Goal: Browse casually: Explore the website without a specific task or goal

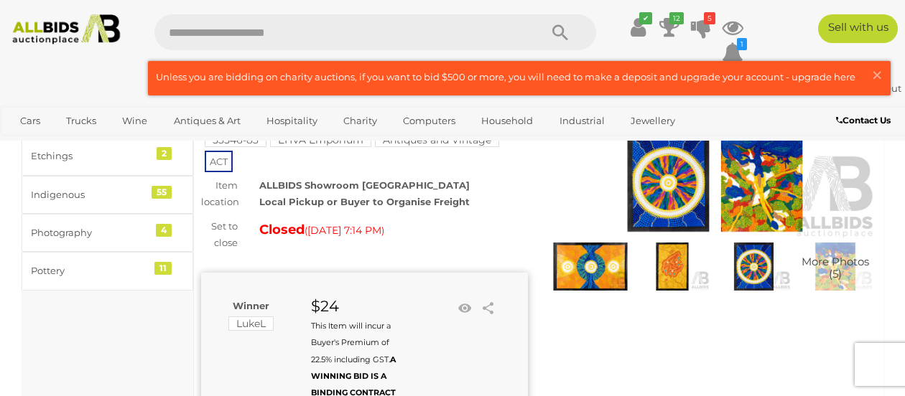
scroll to position [150, 0]
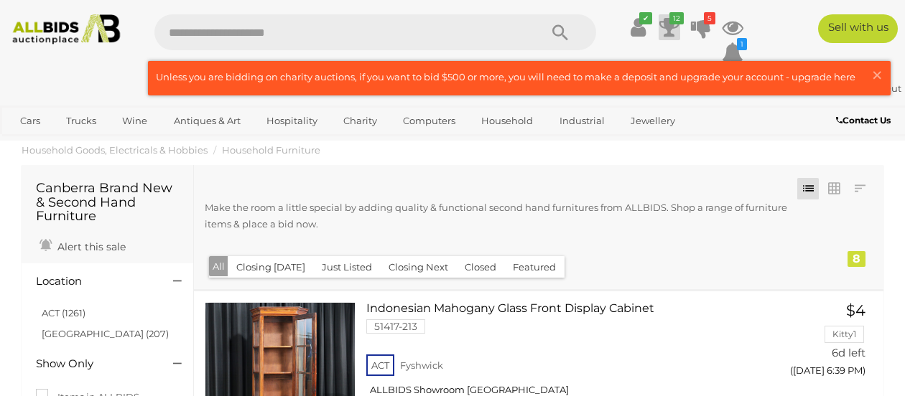
click at [659, 40] on link "12" at bounding box center [670, 27] width 22 height 26
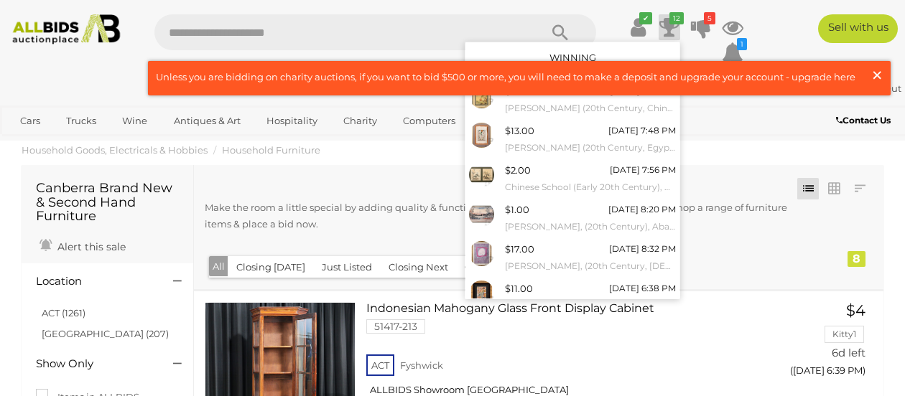
click at [878, 75] on span "×" at bounding box center [877, 75] width 13 height 28
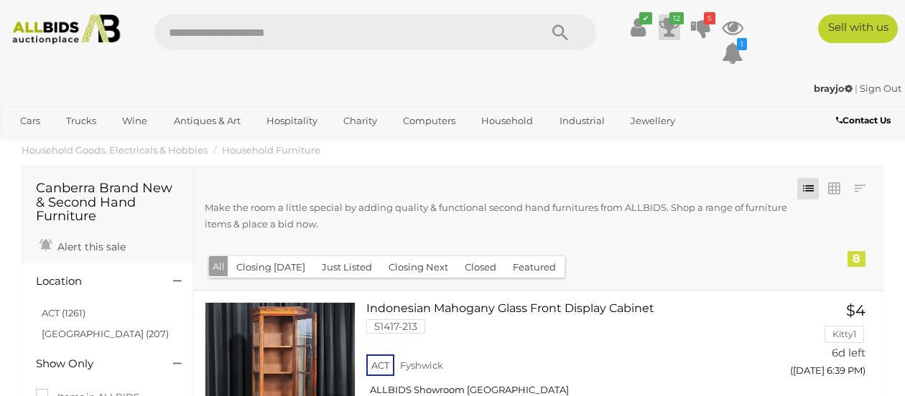
click at [672, 33] on icon at bounding box center [669, 27] width 20 height 26
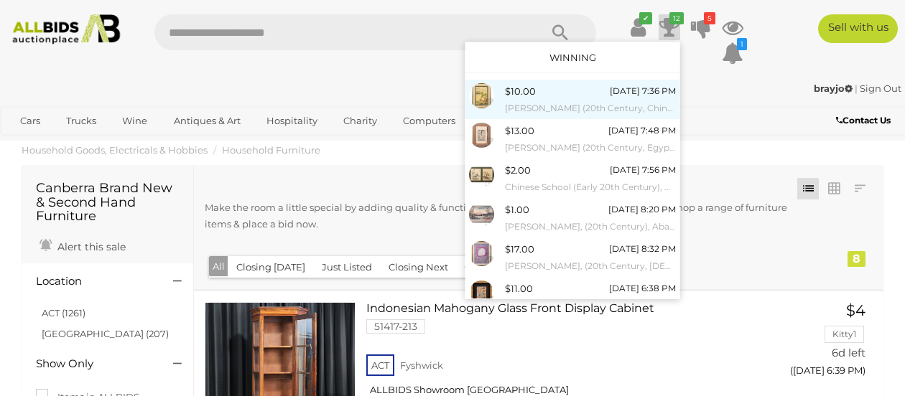
click at [610, 96] on div "[DATE] 7:36 PM" at bounding box center [643, 91] width 66 height 16
